Goal: Task Accomplishment & Management: Use online tool/utility

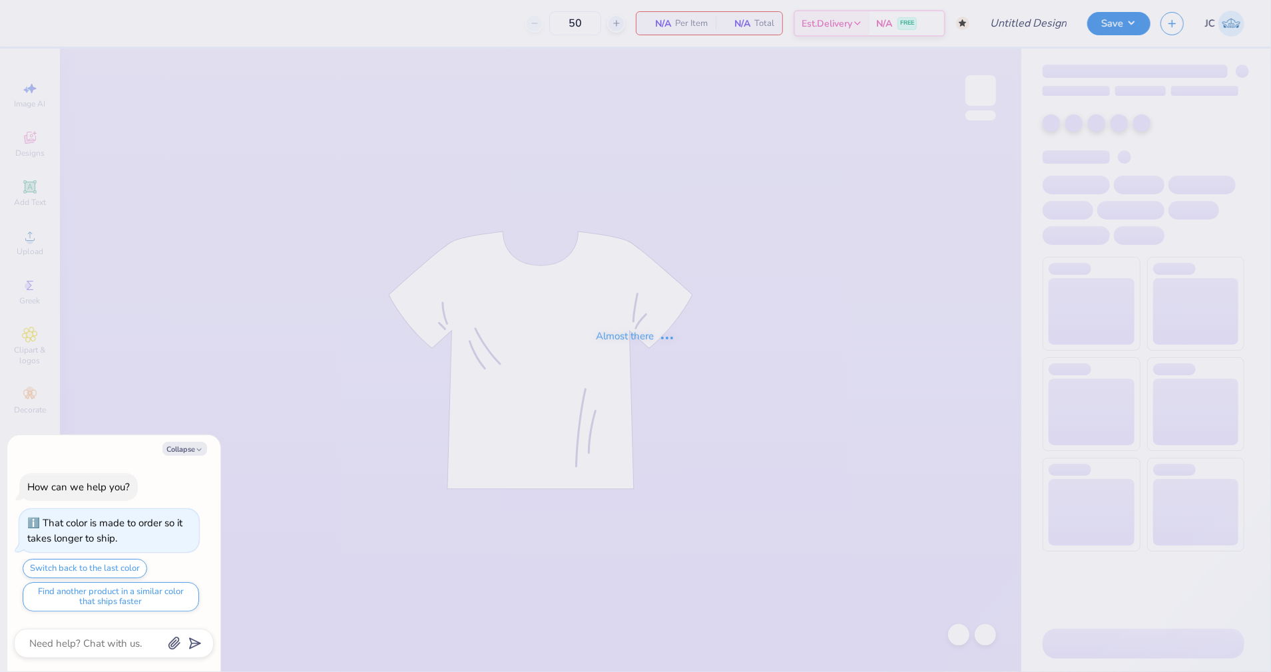
type input "UO [PERSON_NAME] F25"
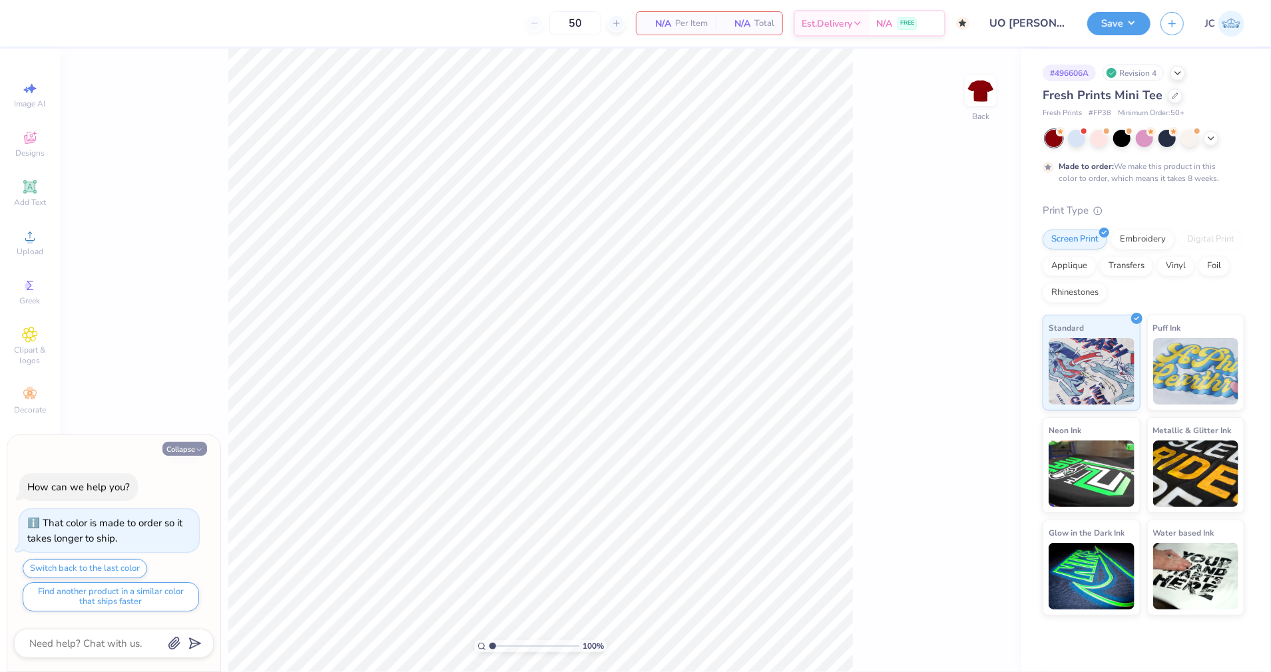
click at [182, 450] on button "Collapse" at bounding box center [184, 449] width 45 height 14
type textarea "x"
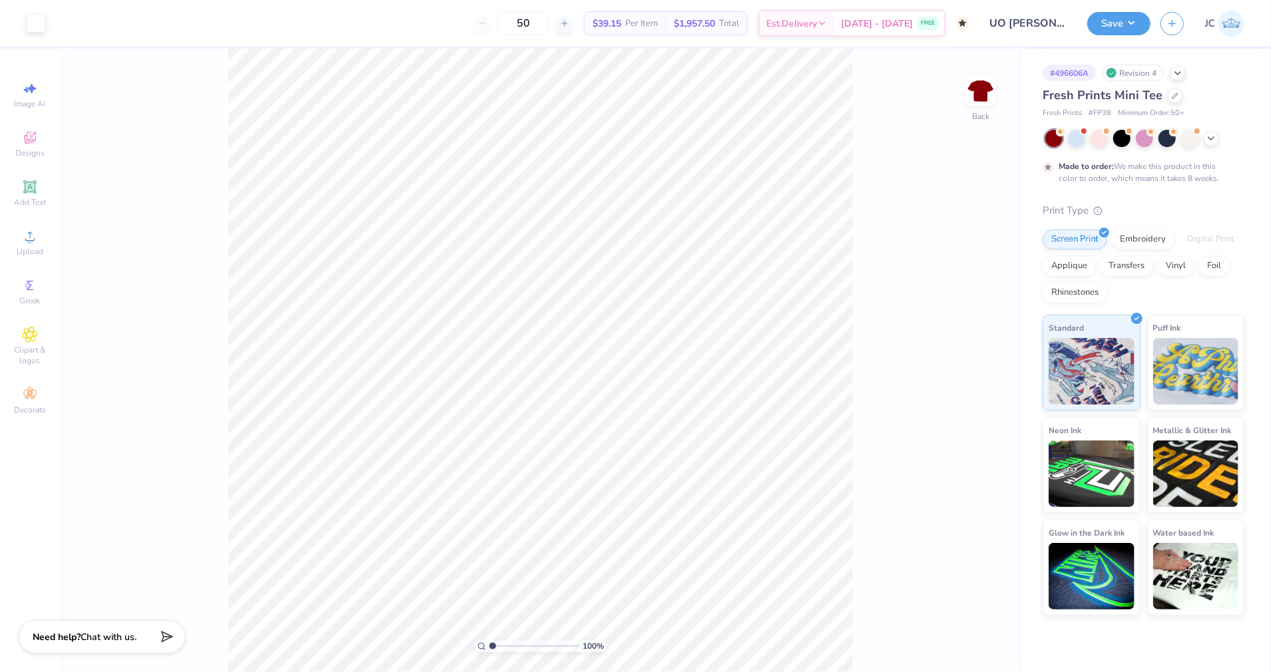
click at [1169, 104] on div "Fresh Prints Mini Tee" at bounding box center [1143, 96] width 202 height 18
click at [1170, 99] on div at bounding box center [1175, 94] width 15 height 15
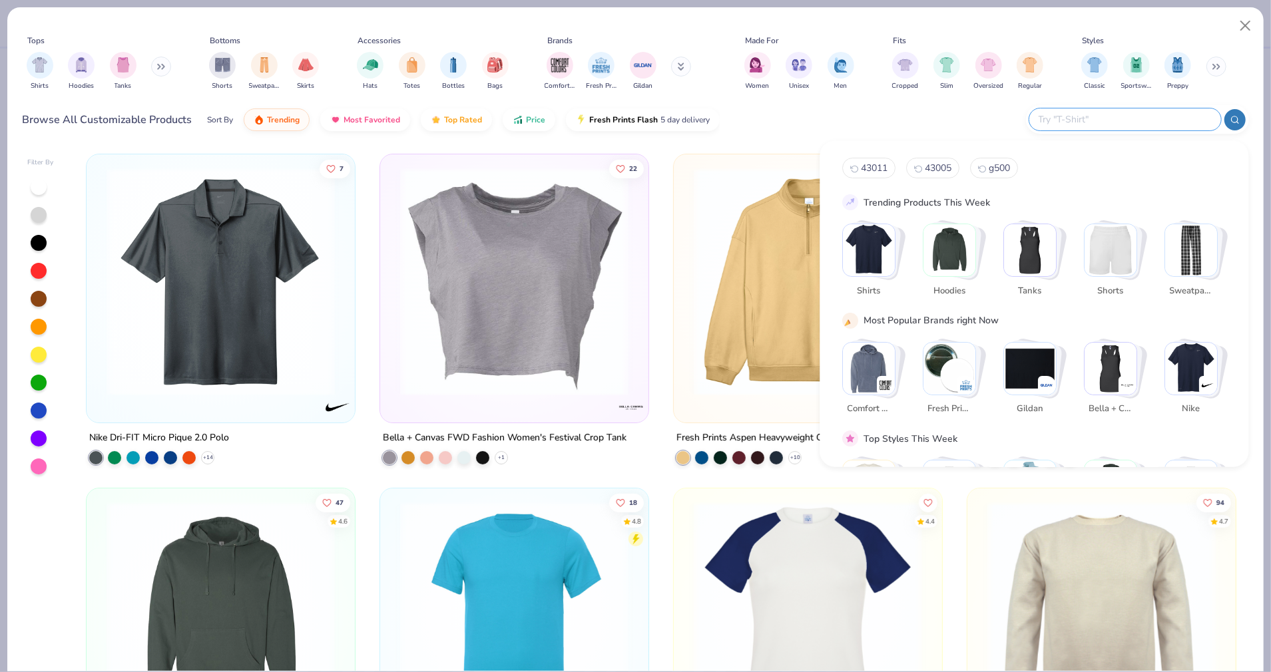
click at [1164, 122] on input "text" at bounding box center [1124, 119] width 174 height 15
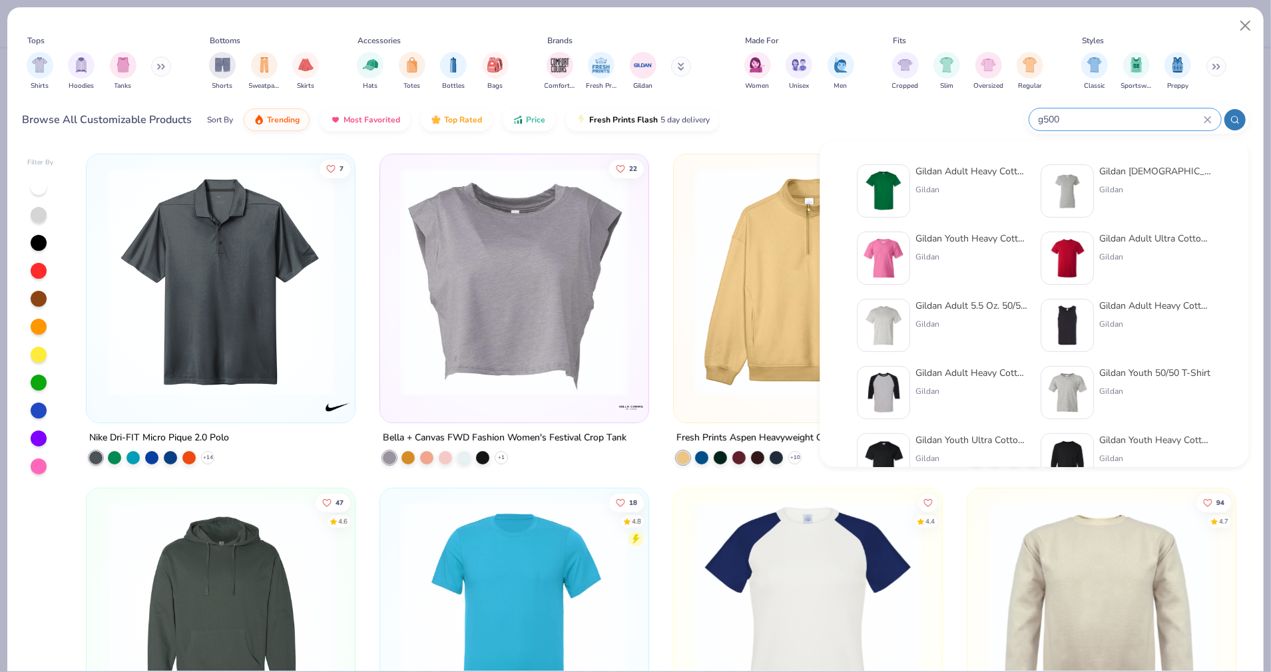
type input "g500"
click at [885, 169] on div at bounding box center [883, 191] width 53 height 53
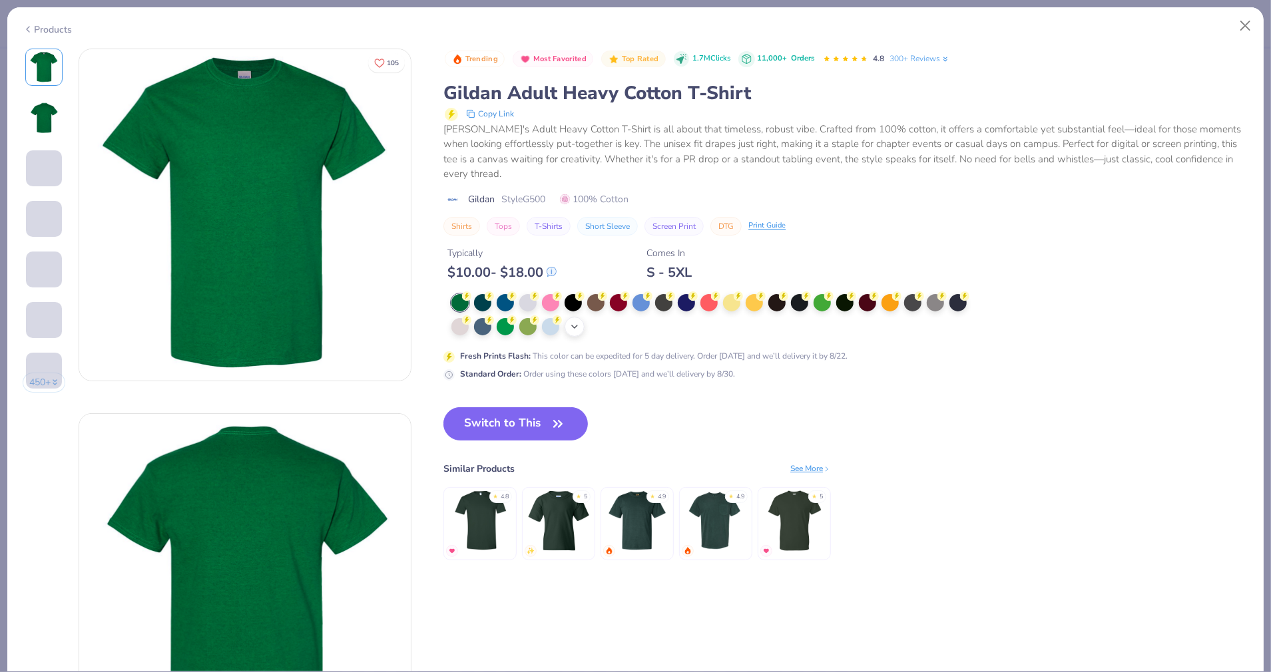
click at [578, 322] on icon at bounding box center [574, 327] width 11 height 11
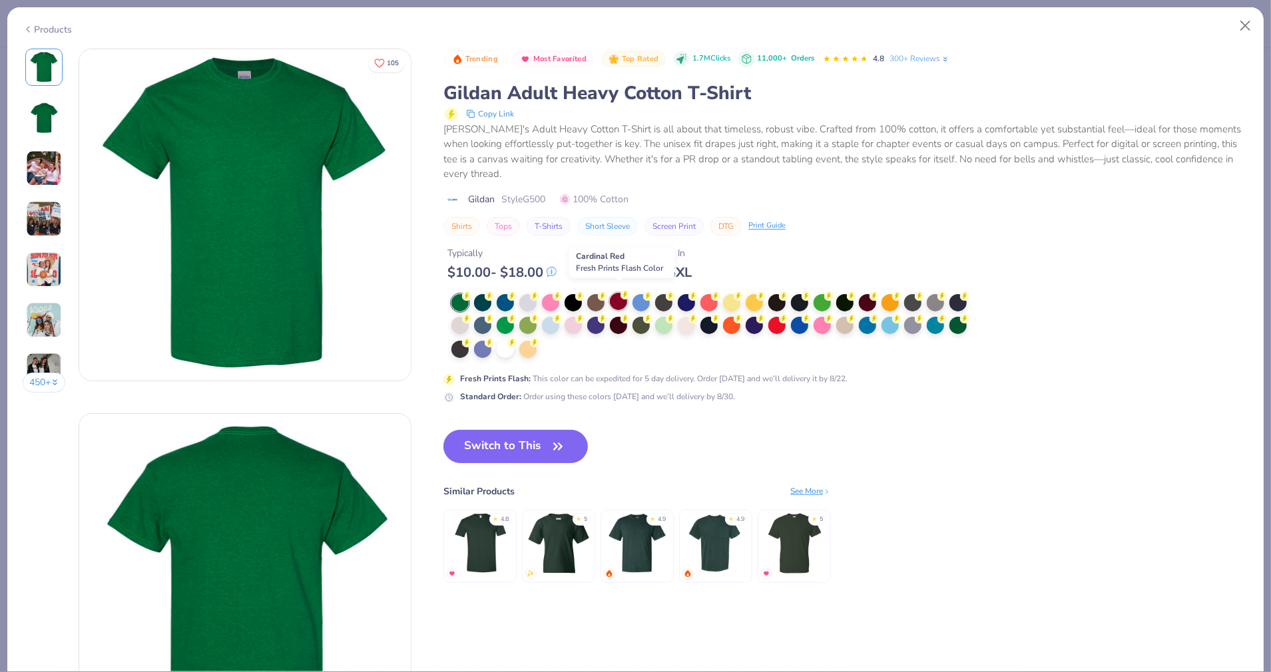
click at [620, 300] on div at bounding box center [618, 301] width 17 height 17
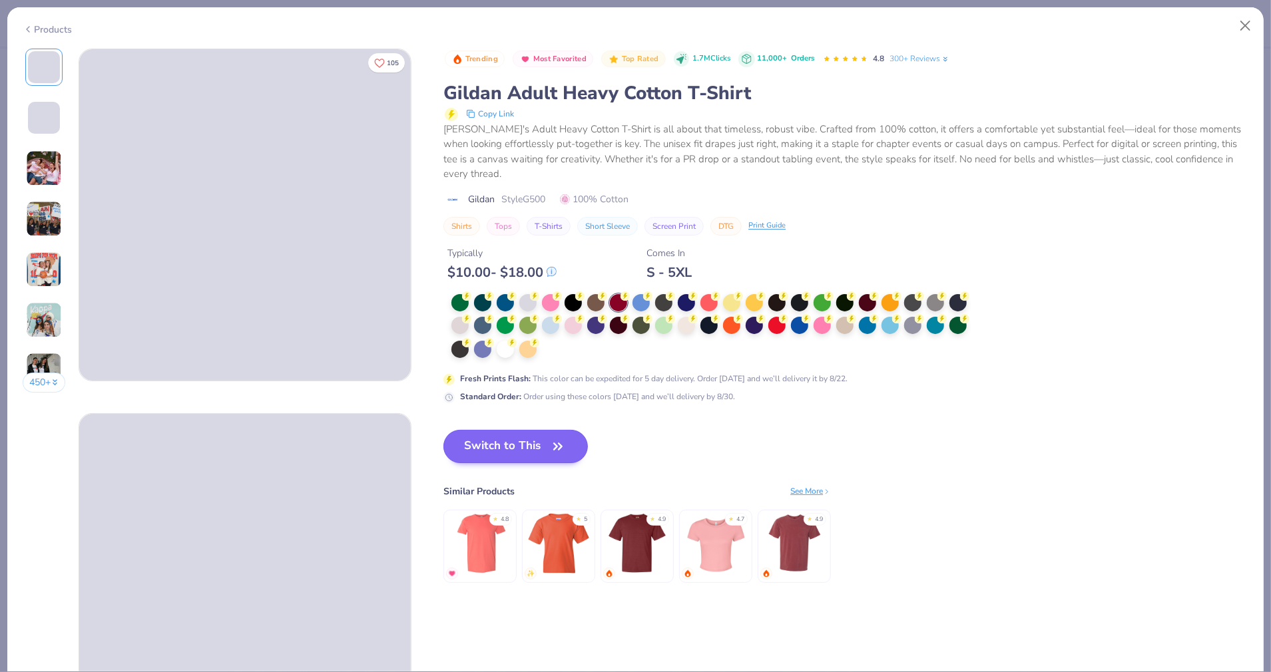
click at [519, 433] on button "Switch to This" at bounding box center [515, 446] width 144 height 33
click at [517, 446] on button "Switch to This" at bounding box center [515, 446] width 144 height 33
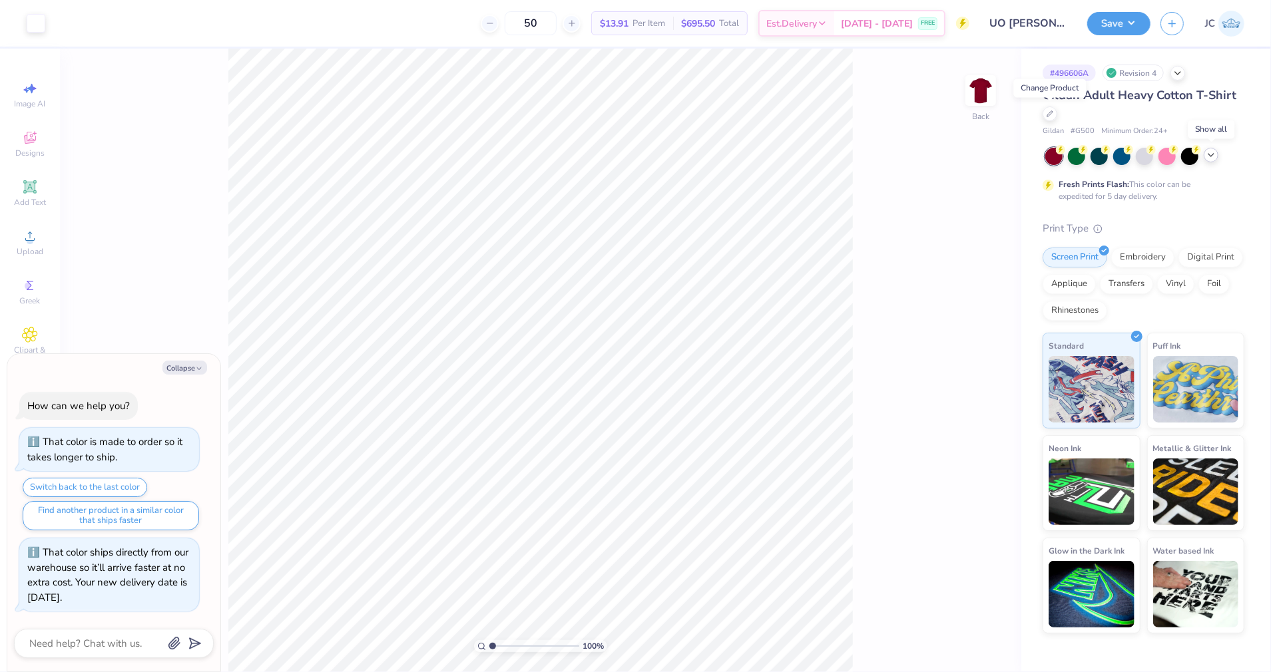
click at [1206, 152] on icon at bounding box center [1210, 155] width 11 height 11
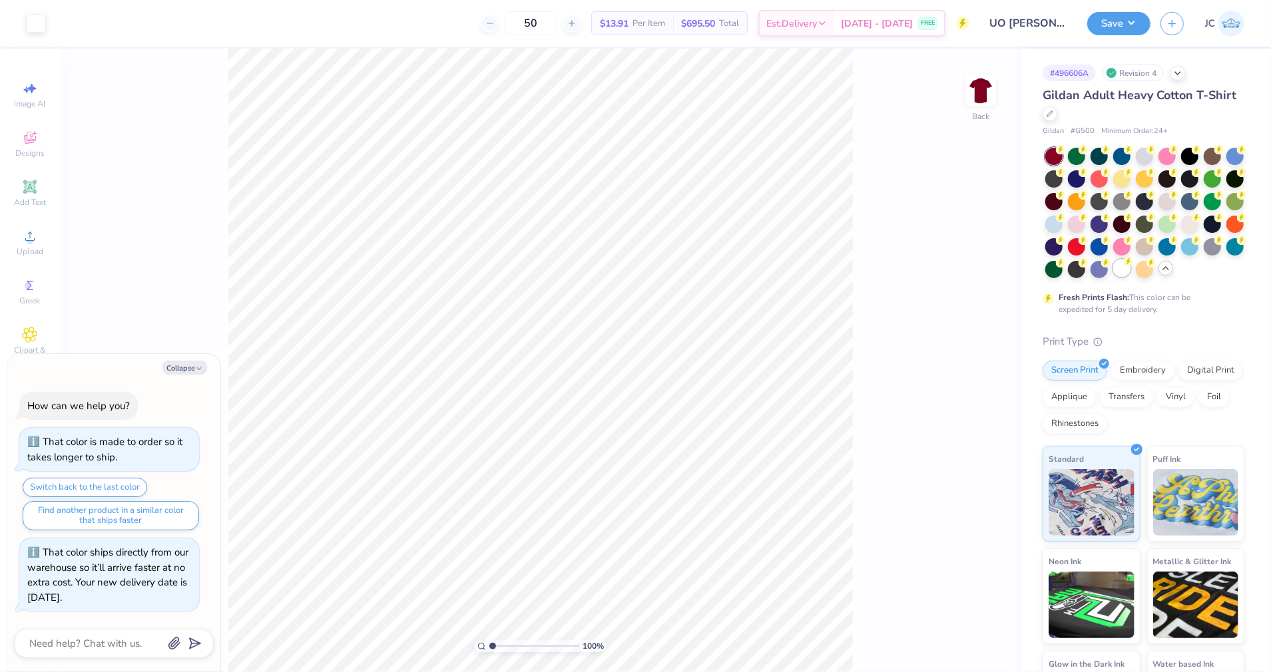
click at [1124, 267] on div at bounding box center [1121, 268] width 17 height 17
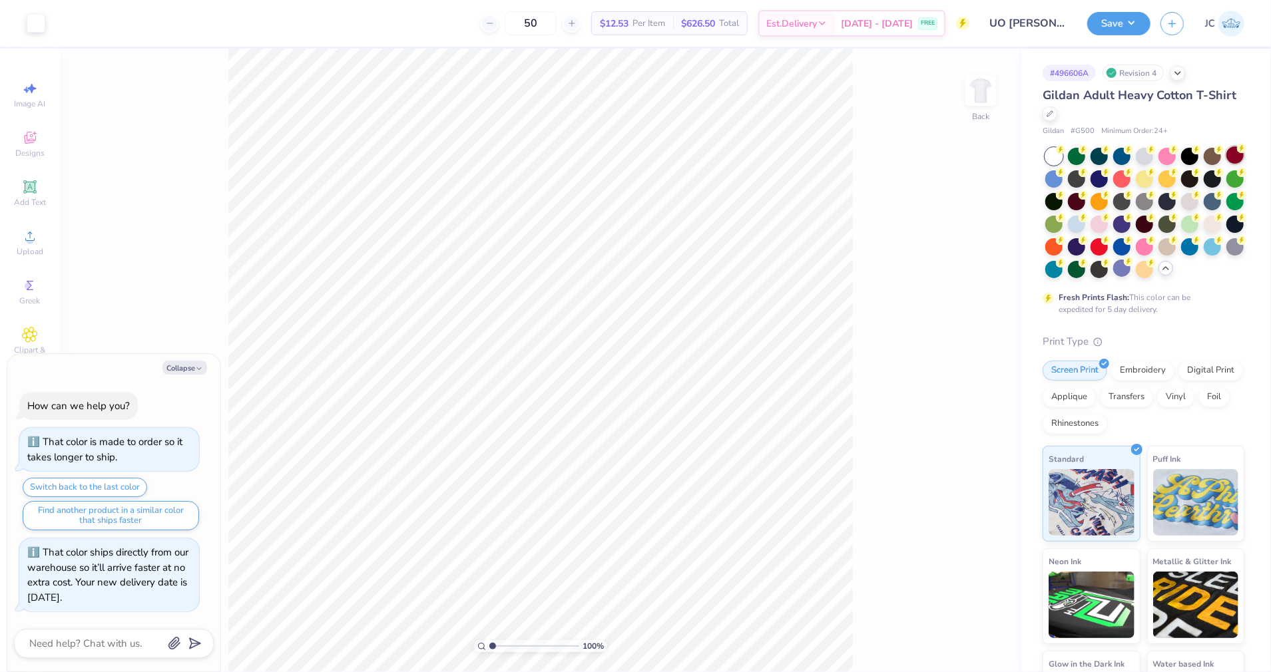
click at [1231, 152] on div at bounding box center [1234, 154] width 17 height 17
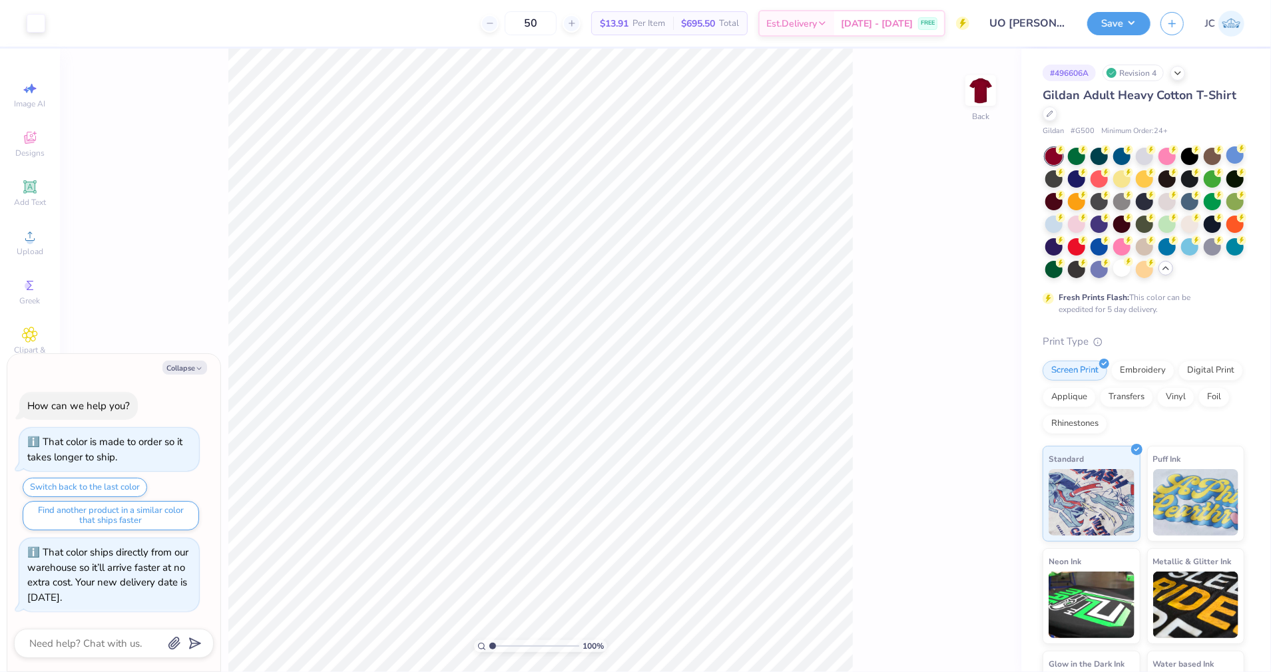
click at [1056, 152] on icon at bounding box center [1060, 149] width 9 height 9
click at [1084, 252] on div at bounding box center [1076, 245] width 17 height 17
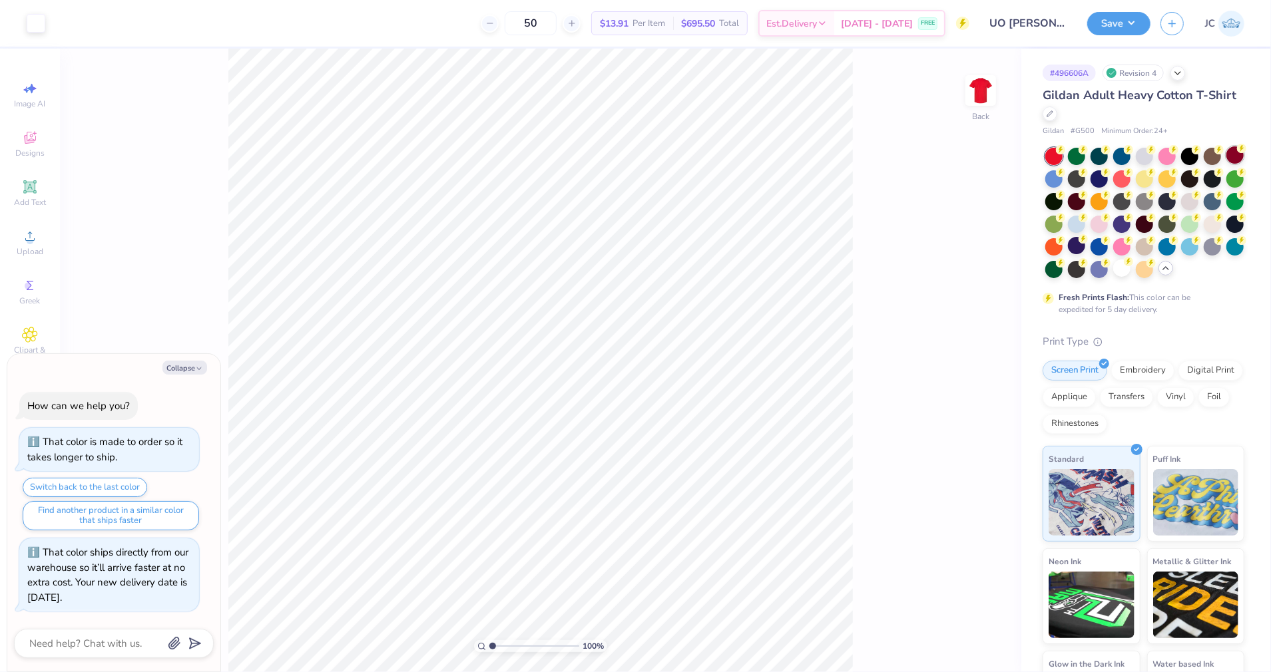
click at [1231, 153] on div at bounding box center [1234, 154] width 17 height 17
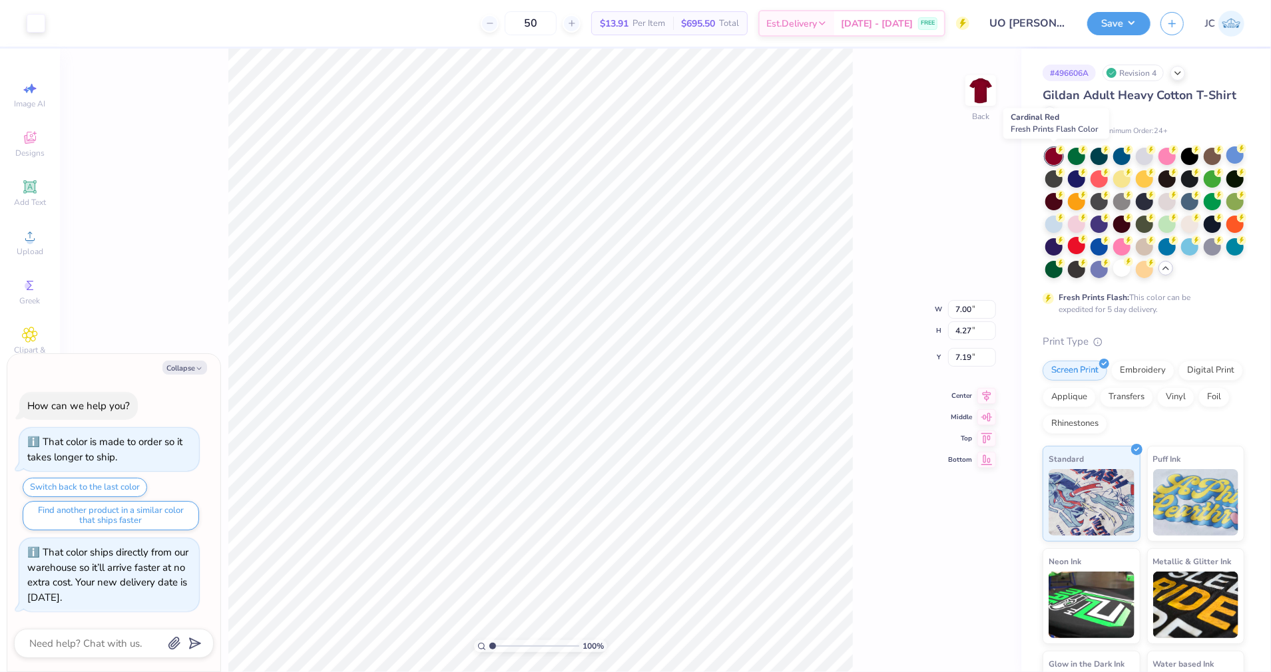
click at [1048, 155] on div at bounding box center [1053, 156] width 17 height 17
click at [1052, 154] on div at bounding box center [1053, 156] width 17 height 17
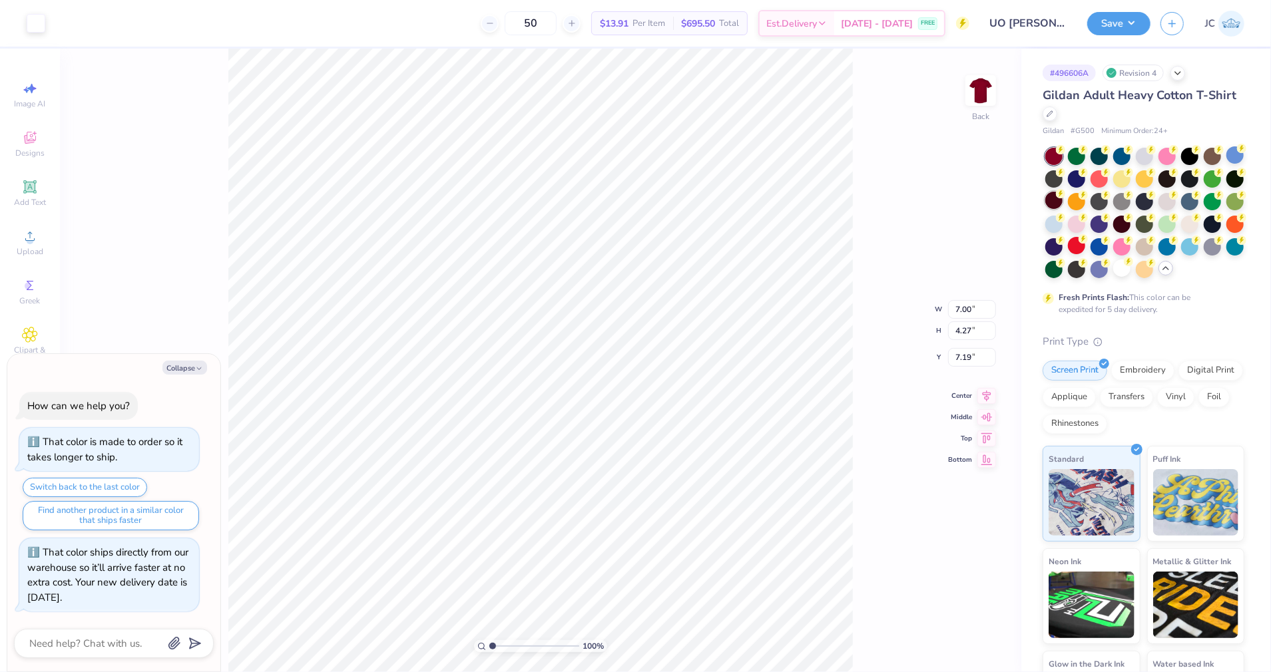
click at [1052, 195] on div at bounding box center [1053, 200] width 17 height 17
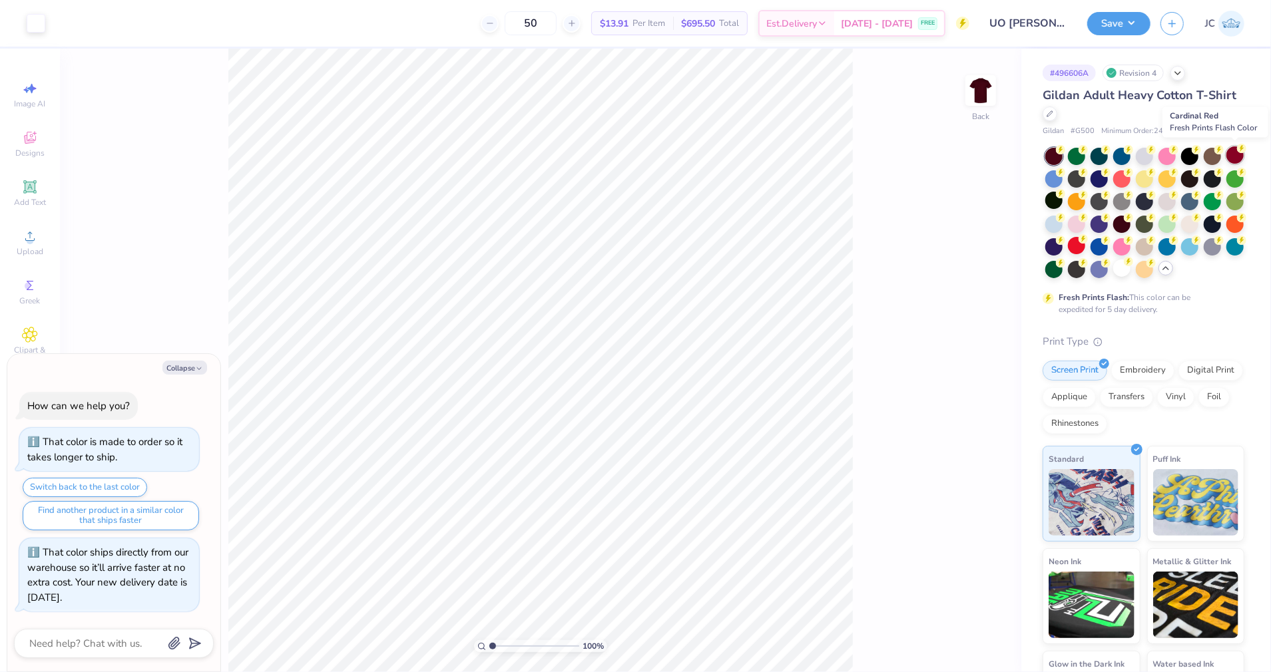
click at [1236, 156] on div at bounding box center [1234, 154] width 17 height 17
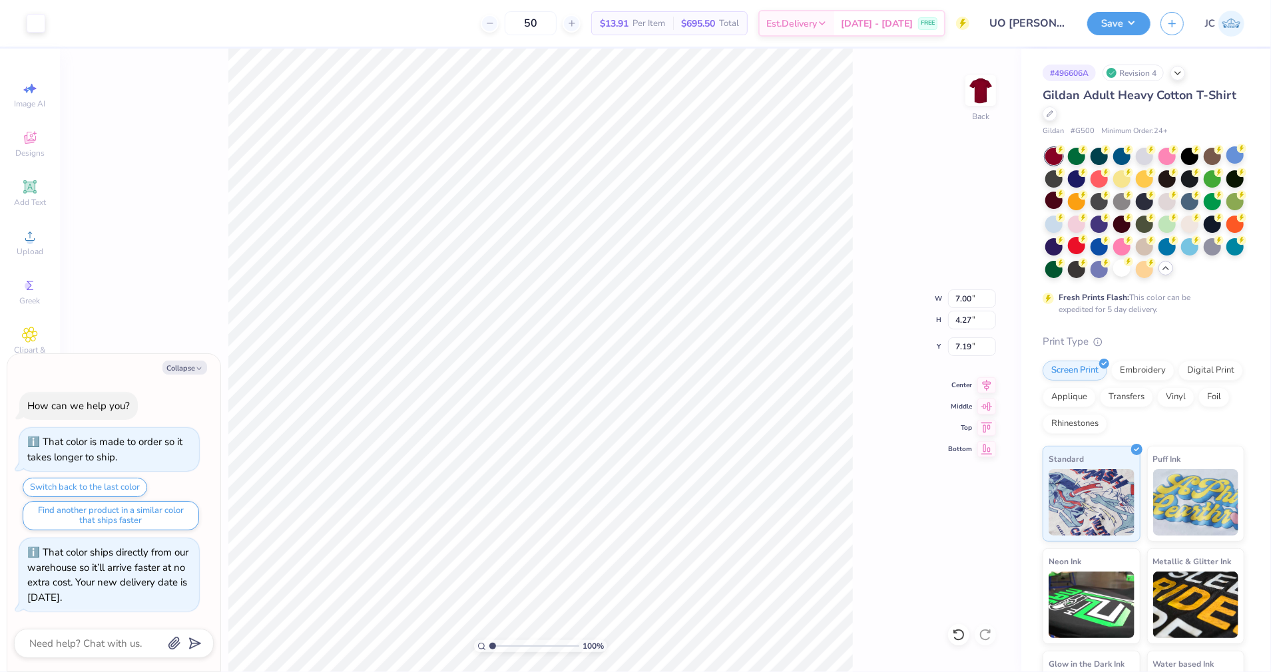
type textarea "x"
type input "3.00"
click at [1111, 17] on button "Save" at bounding box center [1118, 21] width 63 height 23
type textarea "x"
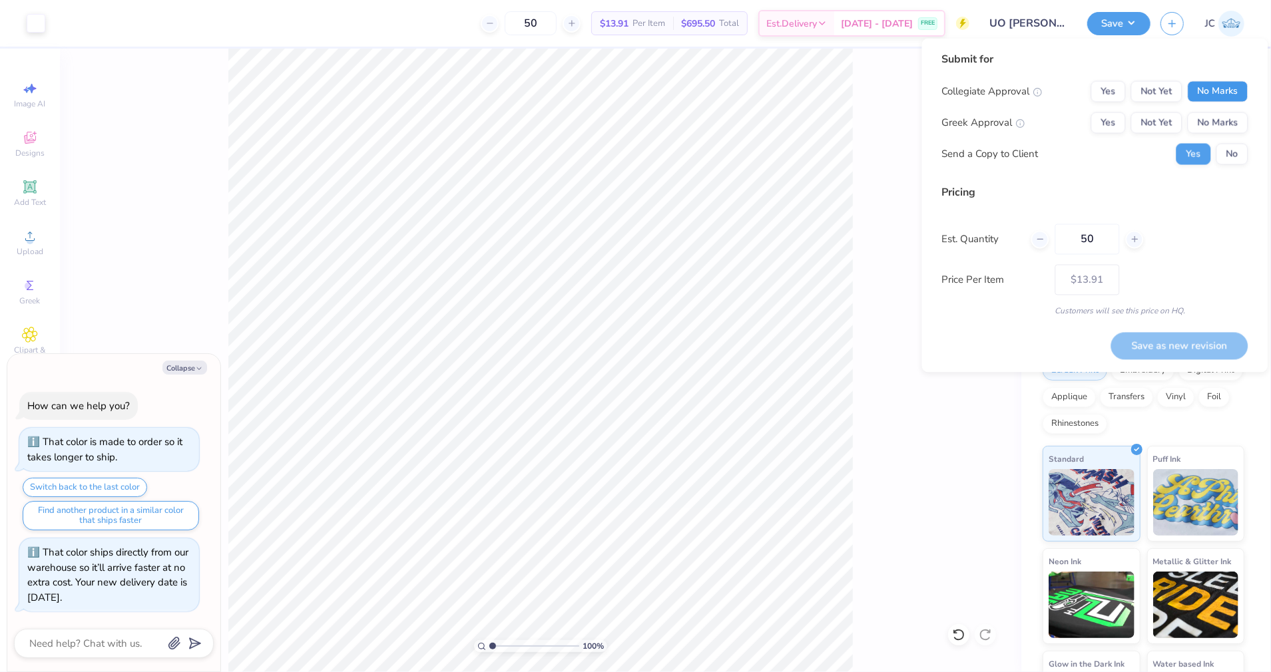
click at [1223, 96] on button "No Marks" at bounding box center [1218, 91] width 61 height 21
click at [1153, 128] on button "Not Yet" at bounding box center [1156, 122] width 51 height 21
click at [1192, 355] on button "Save as new revision" at bounding box center [1179, 345] width 137 height 27
type input "$13.91"
type textarea "x"
